Goal: Task Accomplishment & Management: Manage account settings

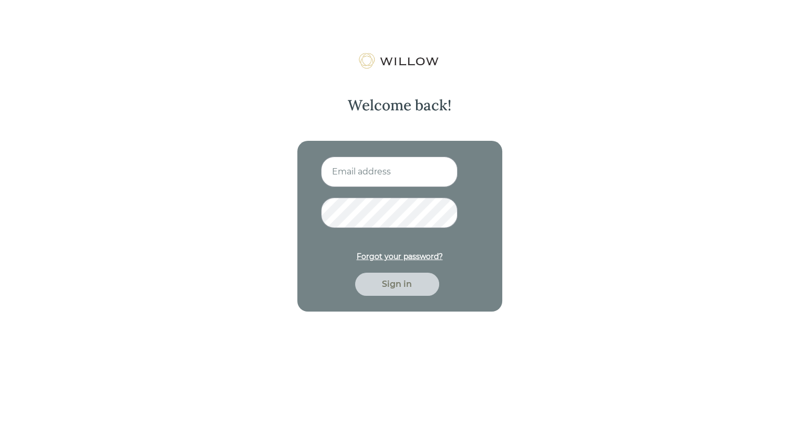
click at [376, 179] on input at bounding box center [389, 172] width 137 height 30
type input "mdobraca@beaconpointe.com"
click at [355, 273] on button "Sign in" at bounding box center [397, 284] width 84 height 23
click at [389, 286] on div "Sign in" at bounding box center [397, 284] width 60 height 13
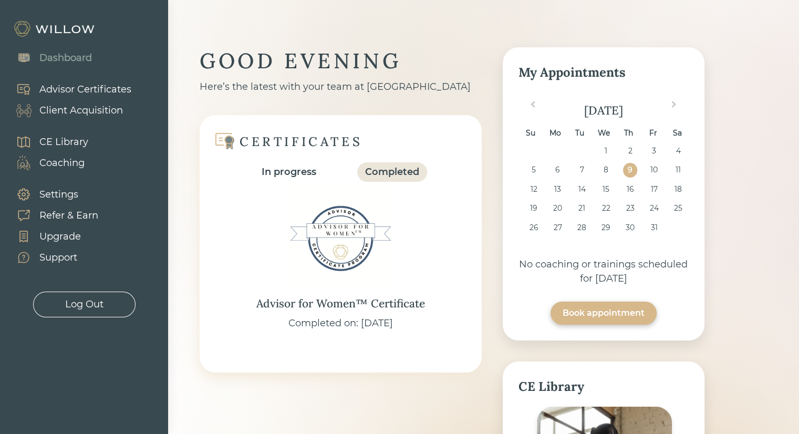
click at [72, 158] on div "Coaching" at bounding box center [61, 163] width 45 height 14
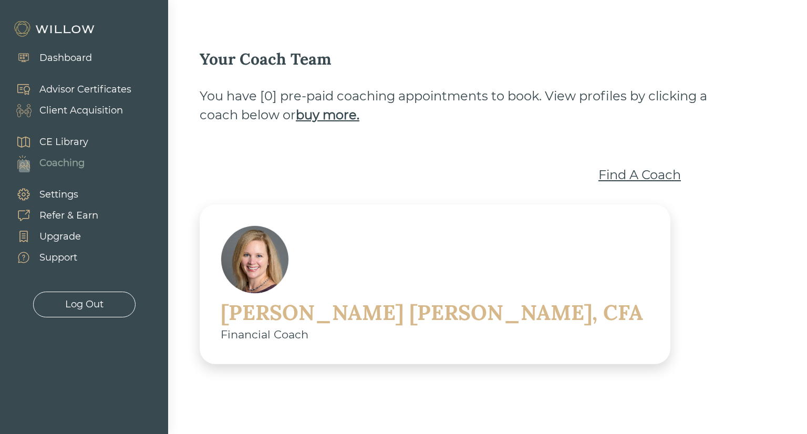
click at [73, 105] on div "Client Acquisition" at bounding box center [81, 111] width 84 height 14
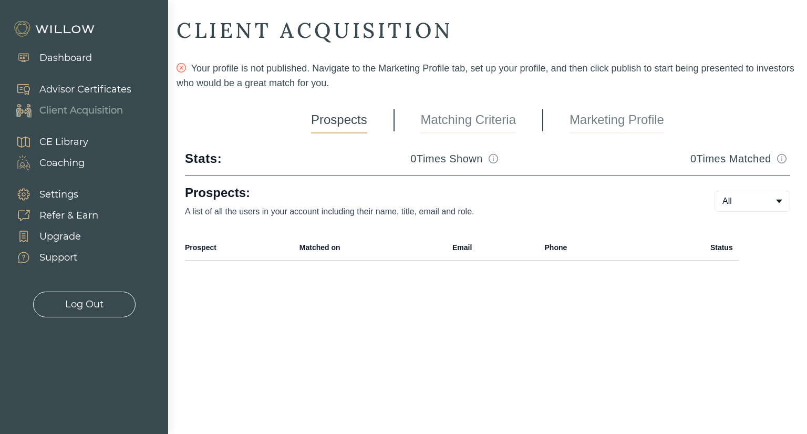
click at [77, 91] on div "Advisor Certificates" at bounding box center [85, 90] width 92 height 14
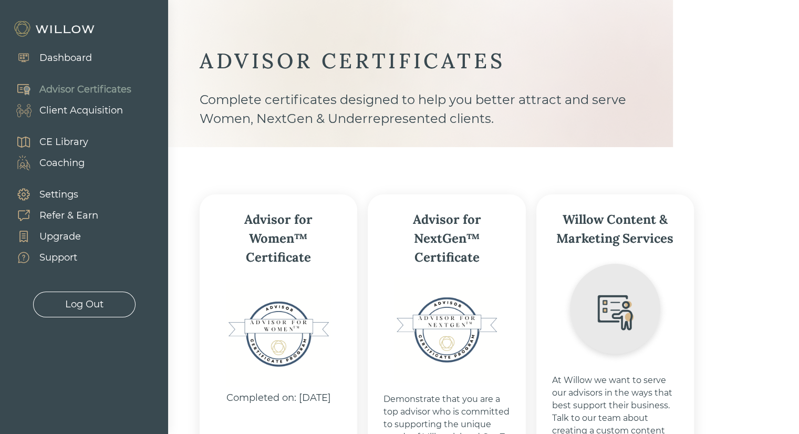
click at [68, 57] on div "Dashboard" at bounding box center [65, 58] width 53 height 14
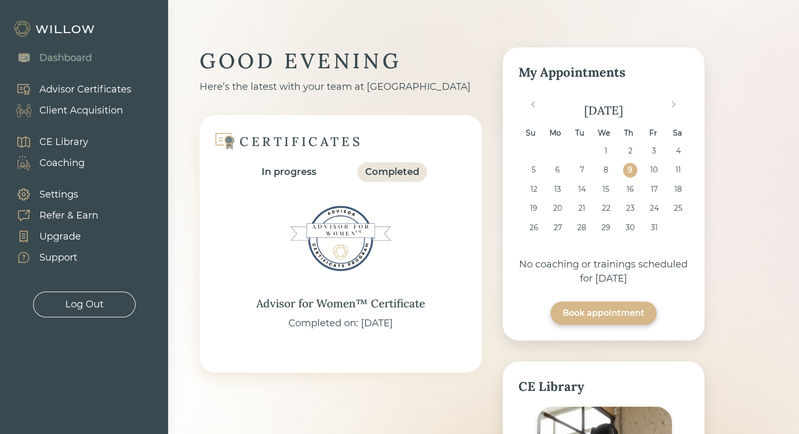
click at [290, 172] on div "In progress" at bounding box center [289, 172] width 55 height 14
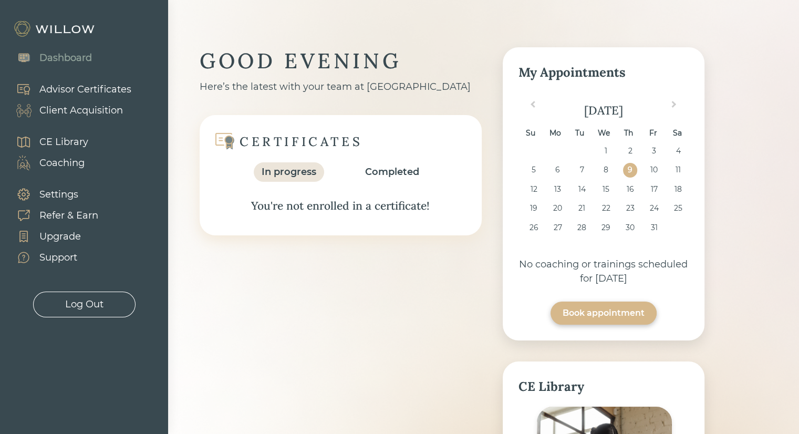
click at [374, 169] on div "Completed" at bounding box center [392, 172] width 54 height 14
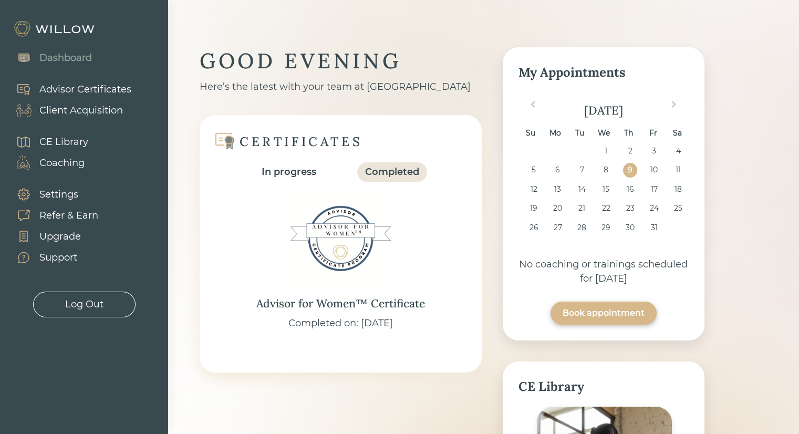
click at [269, 172] on div "In progress" at bounding box center [289, 172] width 55 height 14
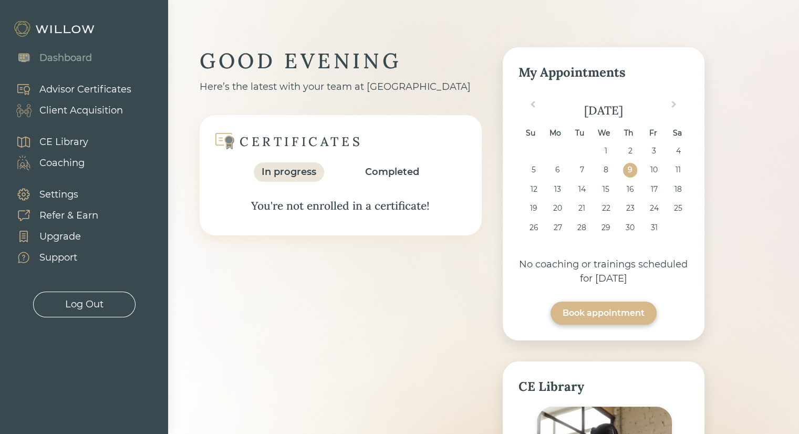
click at [88, 112] on div "Client Acquisition" at bounding box center [81, 111] width 84 height 14
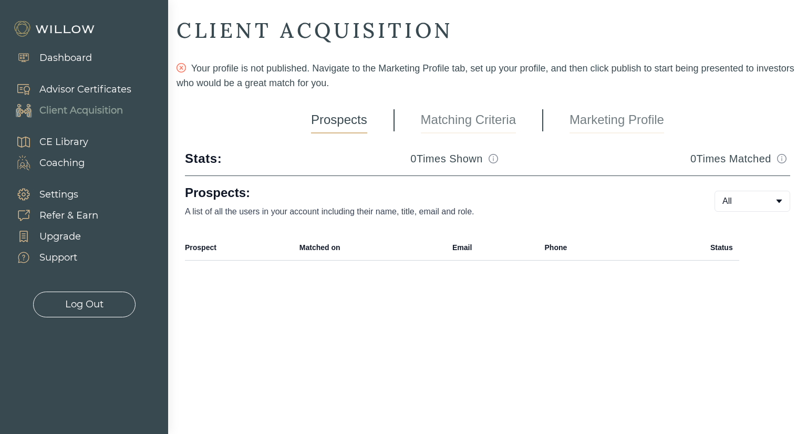
click at [614, 121] on link "Marketing Profile" at bounding box center [617, 120] width 95 height 26
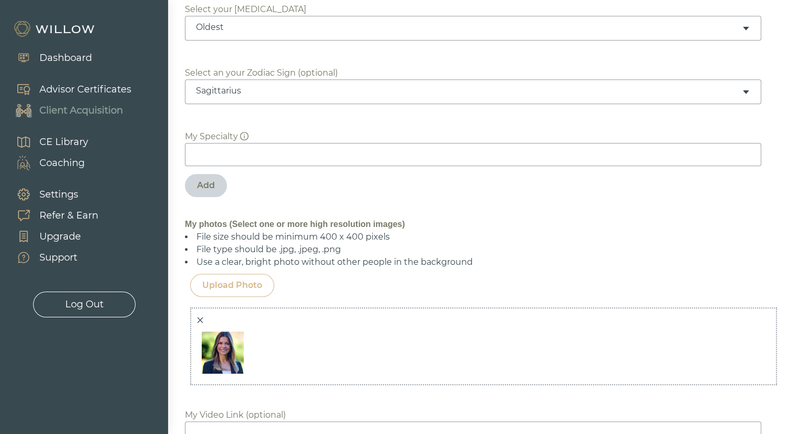
scroll to position [767, 0]
click at [244, 135] on icon "info-circle" at bounding box center [244, 137] width 1 height 4
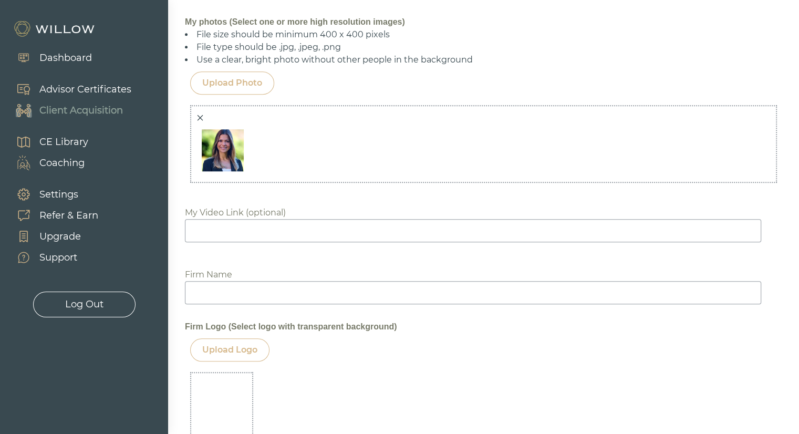
scroll to position [970, 0]
click at [264, 284] on input at bounding box center [473, 292] width 577 height 23
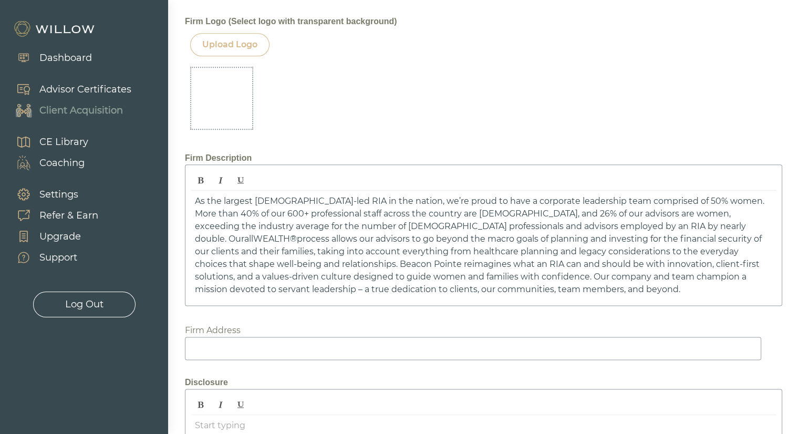
scroll to position [1275, 0]
type input "Beacon Pointe Advisors"
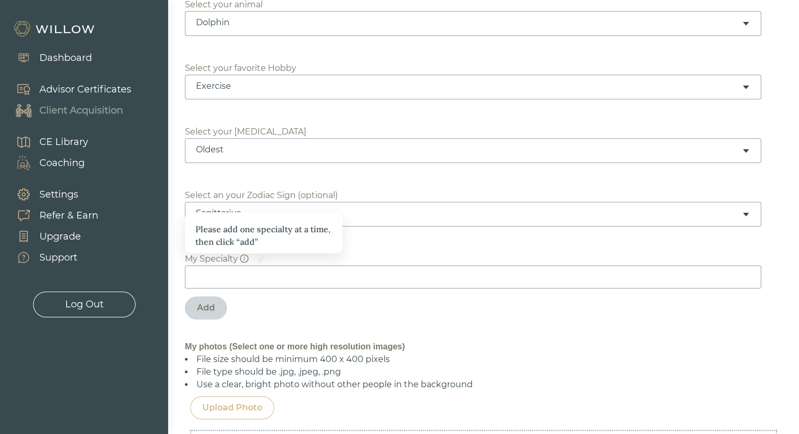
scroll to position [644, 0]
click at [331, 270] on input at bounding box center [473, 277] width 577 height 23
click at [244, 257] on icon "info-circle" at bounding box center [244, 259] width 1 height 4
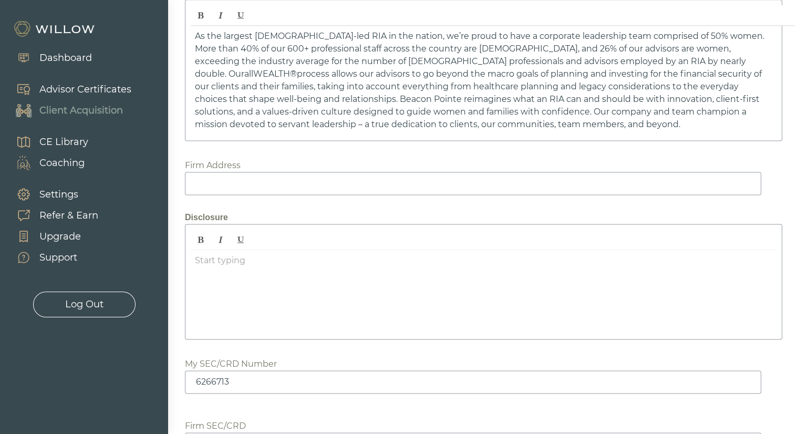
scroll to position [1526, 0]
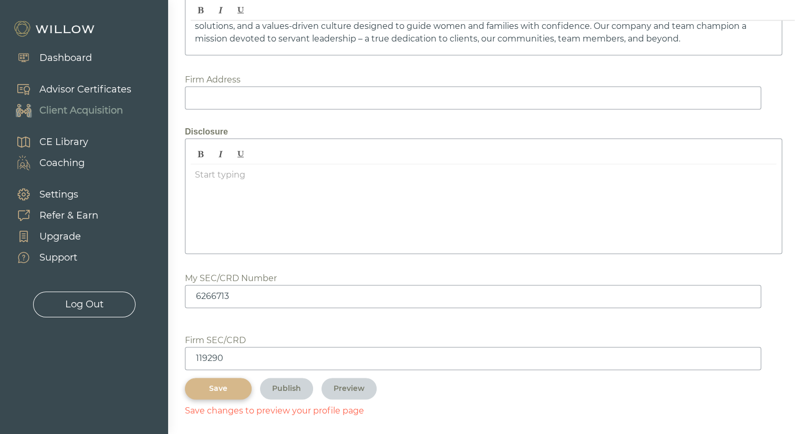
click at [218, 383] on div "Save" at bounding box center [218, 388] width 43 height 11
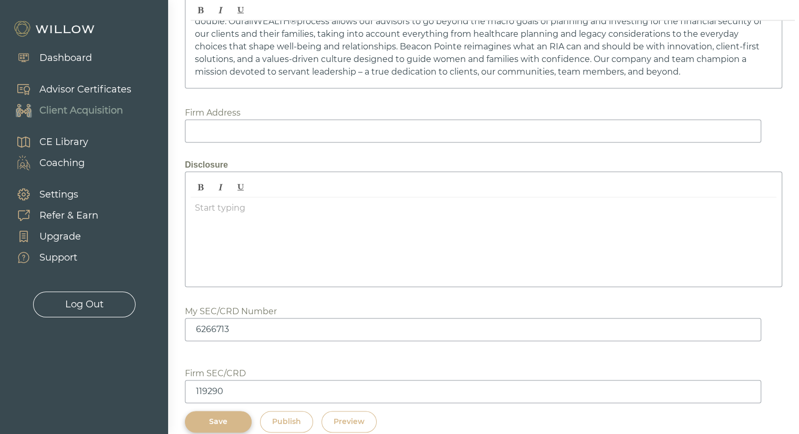
scroll to position [1503, 0]
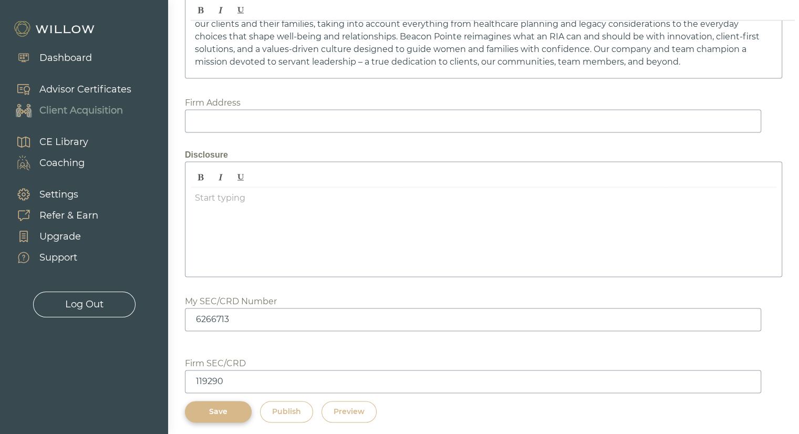
click at [348, 406] on div "Preview" at bounding box center [349, 411] width 31 height 11
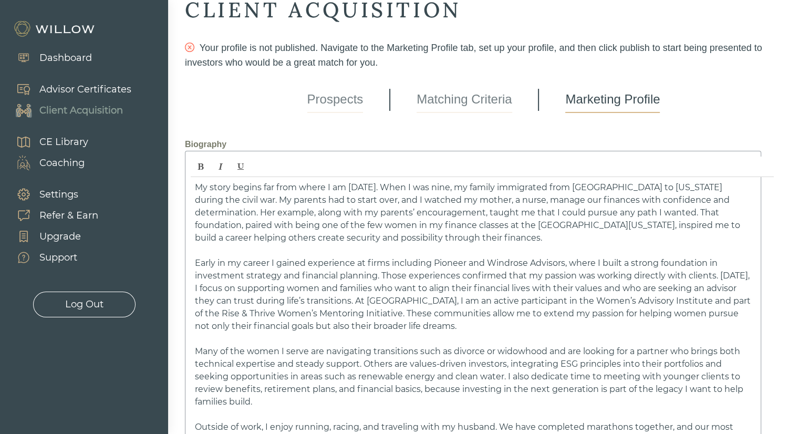
scroll to position [20, 0]
click at [732, 188] on span "My story begins far from where I am today. When I was nine, my family immigrate…" at bounding box center [468, 213] width 546 height 60
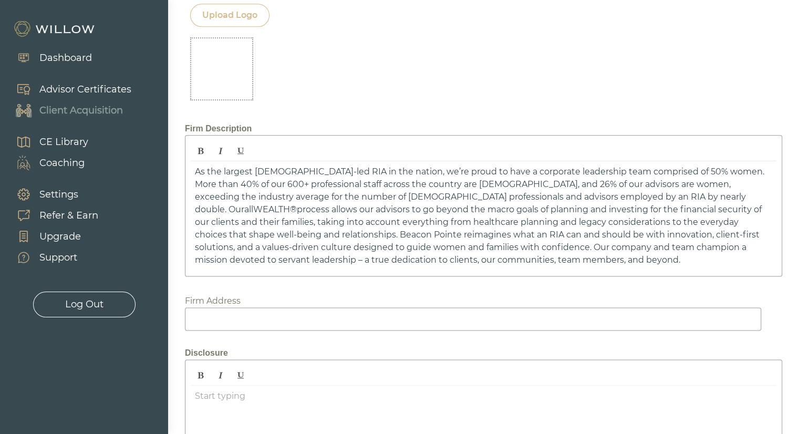
scroll to position [1503, 0]
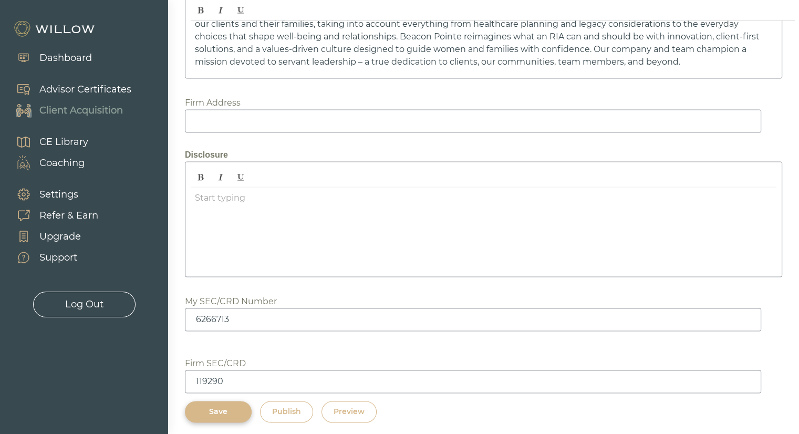
click at [210, 401] on button "Save" at bounding box center [218, 412] width 67 height 22
click at [208, 410] on div "Save" at bounding box center [218, 411] width 43 height 11
click at [214, 411] on div "Save" at bounding box center [218, 411] width 43 height 11
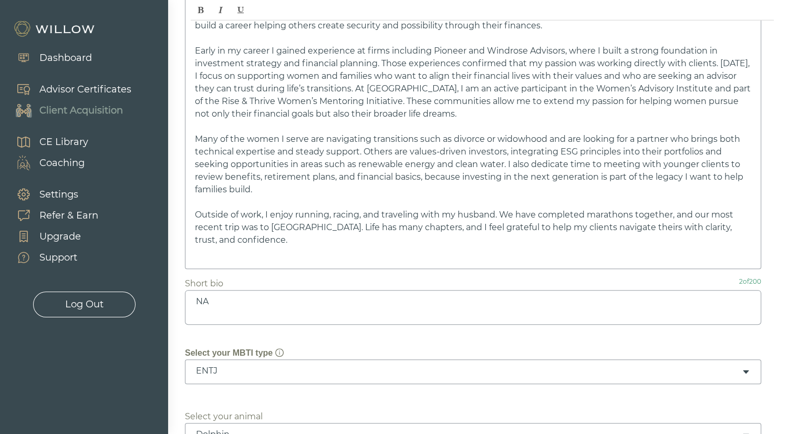
scroll to position [0, 0]
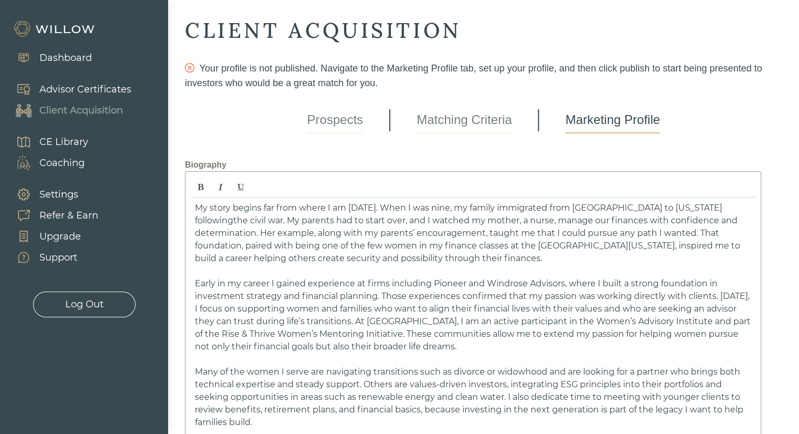
click at [442, 209] on span "My story begins far from where I am today. When I was nine, my family immigrate…" at bounding box center [468, 233] width 546 height 60
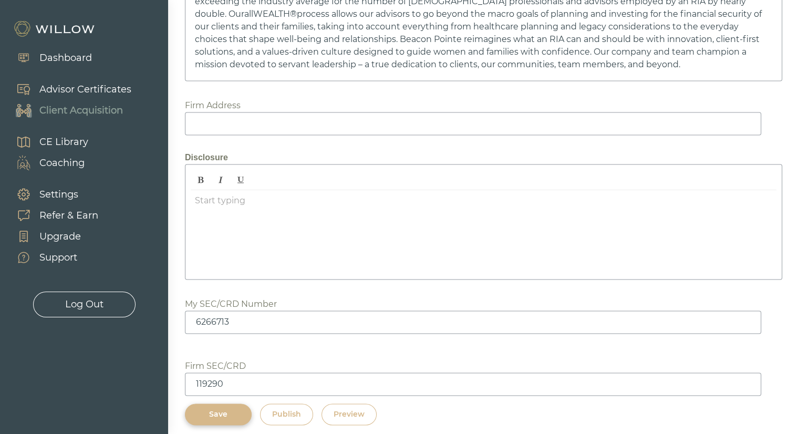
scroll to position [1503, 0]
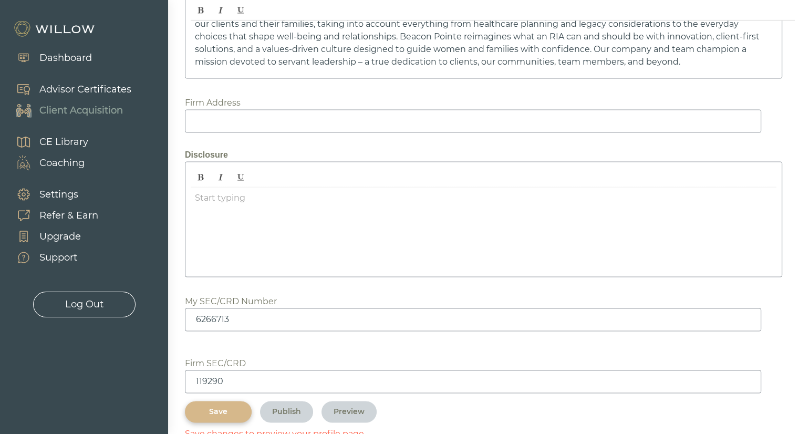
click at [209, 407] on div "Save" at bounding box center [218, 411] width 43 height 11
click at [355, 407] on div "Preview" at bounding box center [349, 411] width 31 height 11
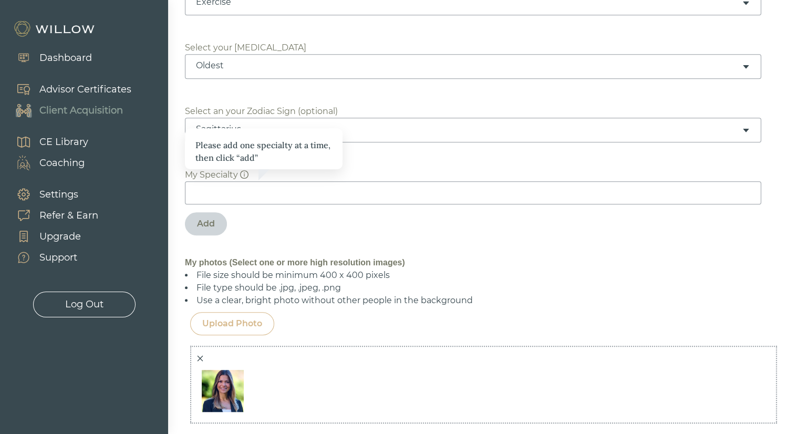
scroll to position [729, 0]
click at [271, 191] on input at bounding box center [473, 192] width 577 height 23
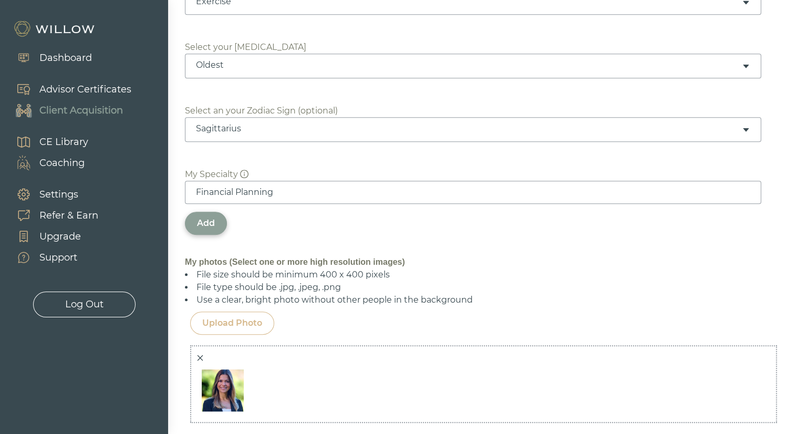
type input "Financial Planning"
click at [191, 223] on div "Add" at bounding box center [206, 223] width 42 height 23
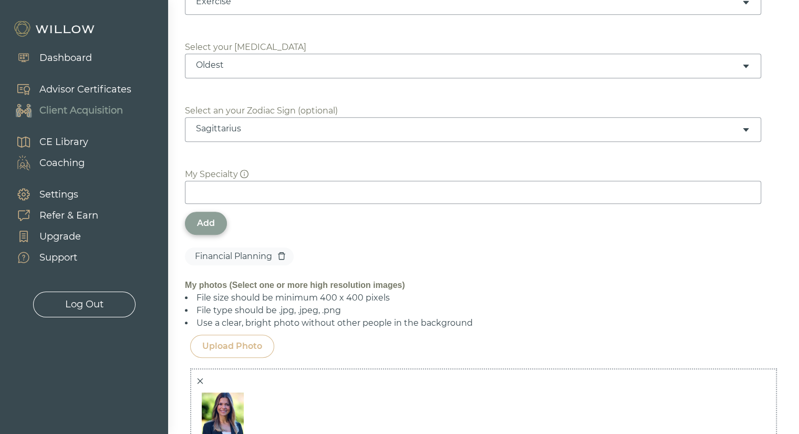
click at [228, 196] on input at bounding box center [473, 192] width 577 height 23
type input "W"
type input "Divorcees"
click at [203, 220] on div "Add" at bounding box center [206, 223] width 18 height 13
click at [235, 194] on input at bounding box center [473, 192] width 577 height 23
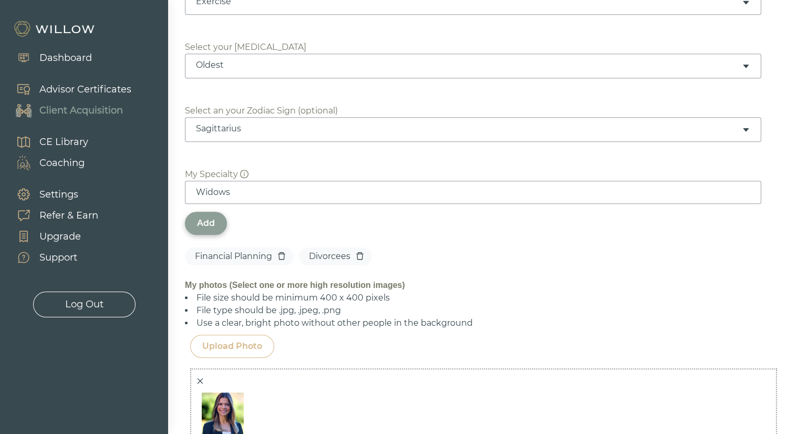
type input "Widows"
click at [210, 219] on div "Add" at bounding box center [206, 223] width 18 height 13
click at [223, 193] on input at bounding box center [473, 192] width 577 height 23
type input "Retirees"
click at [208, 219] on div "Add" at bounding box center [206, 223] width 18 height 13
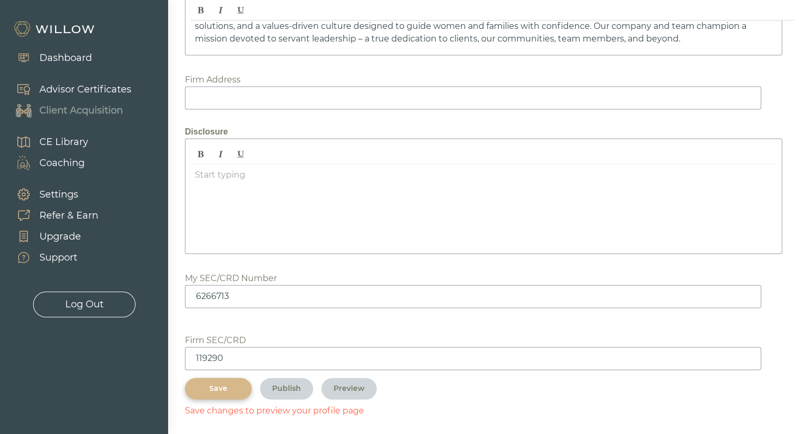
click at [210, 385] on div "Save" at bounding box center [218, 388] width 43 height 11
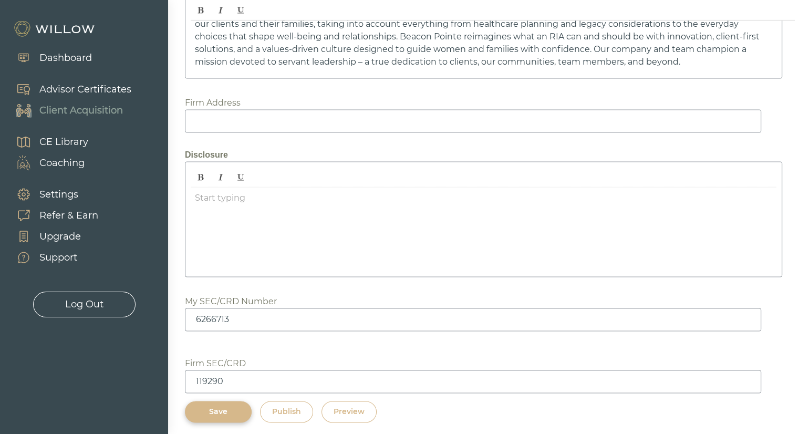
click at [353, 409] on div "Preview" at bounding box center [349, 411] width 31 height 11
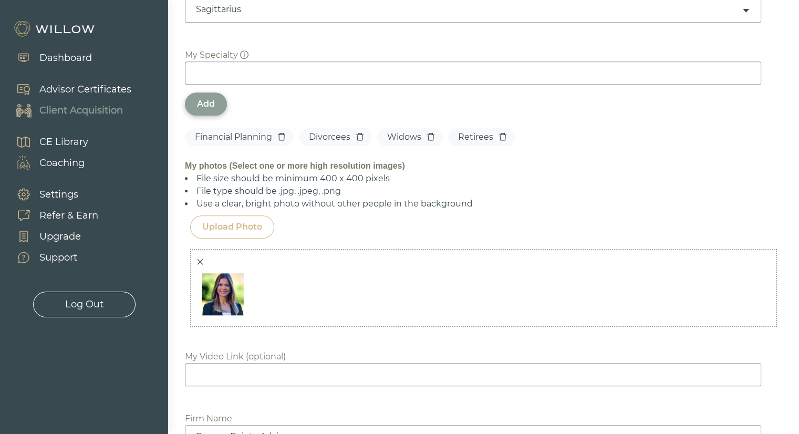
scroll to position [849, 0]
click at [500, 137] on icon "delete" at bounding box center [503, 136] width 8 height 8
click at [427, 133] on icon "delete" at bounding box center [430, 135] width 7 height 7
click at [357, 135] on icon "delete" at bounding box center [360, 136] width 8 height 8
click at [278, 136] on icon "delete" at bounding box center [281, 135] width 7 height 7
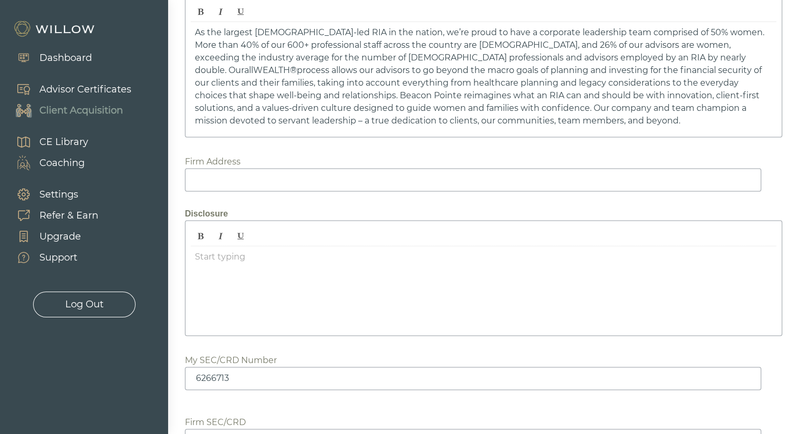
scroll to position [1526, 0]
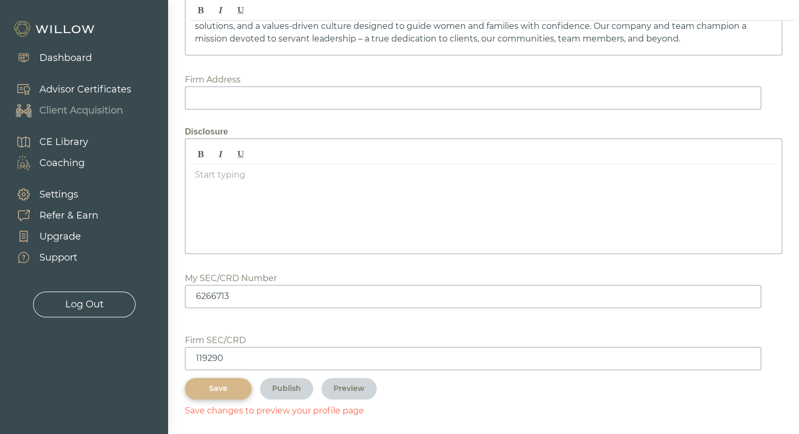
click at [197, 387] on div "Save" at bounding box center [218, 388] width 43 height 11
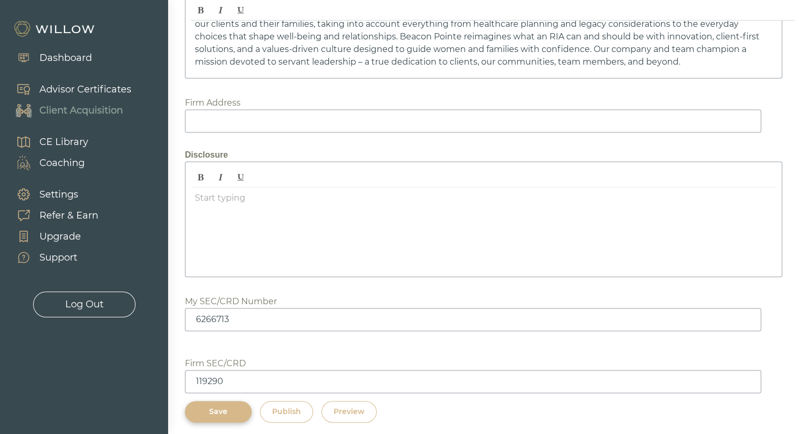
click at [355, 406] on div "Preview" at bounding box center [349, 411] width 31 height 11
